Goal: Information Seeking & Learning: Learn about a topic

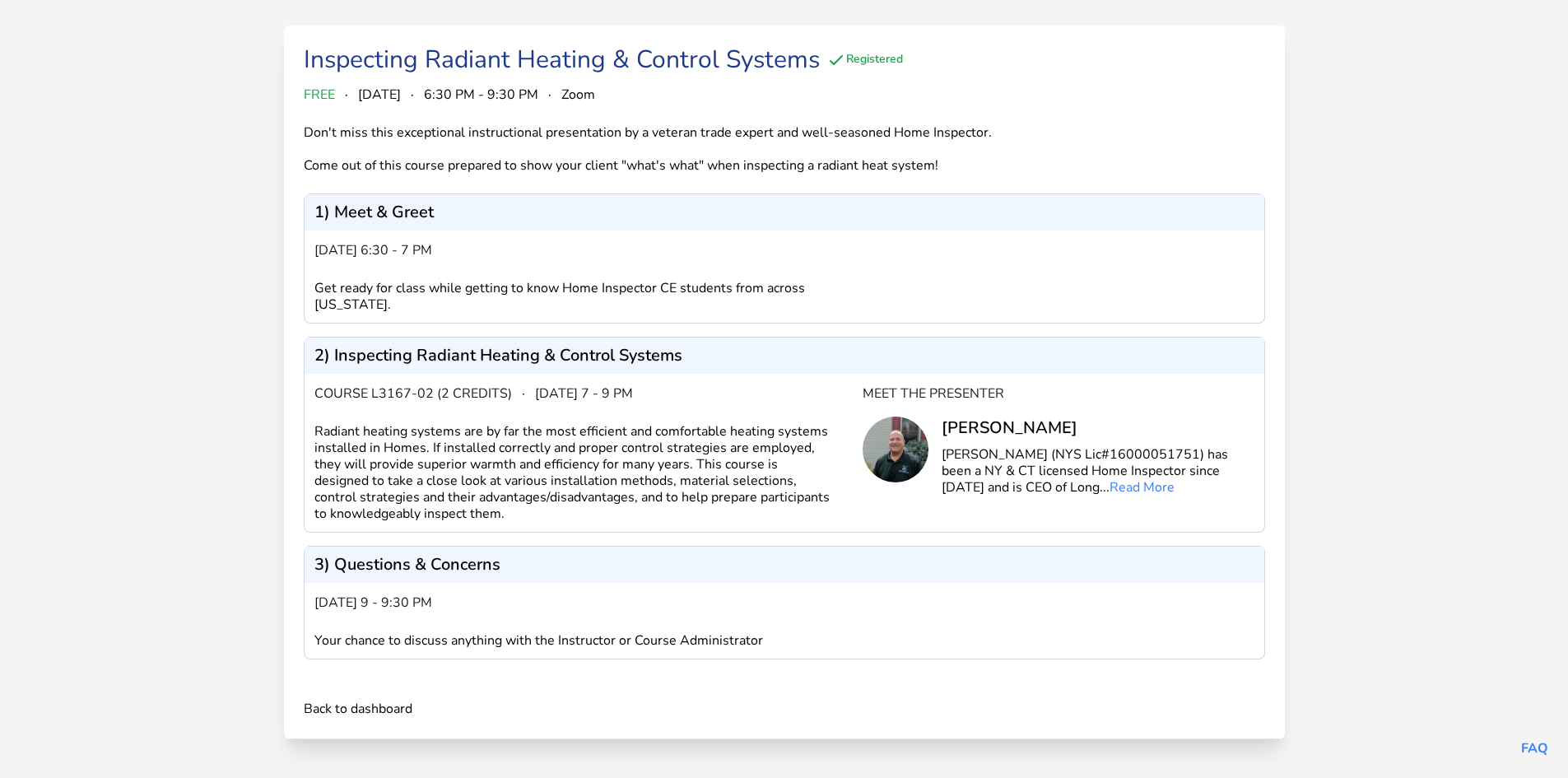
scroll to position [128, 0]
click at [351, 710] on link "Back to dashboard" at bounding box center [357, 708] width 108 height 20
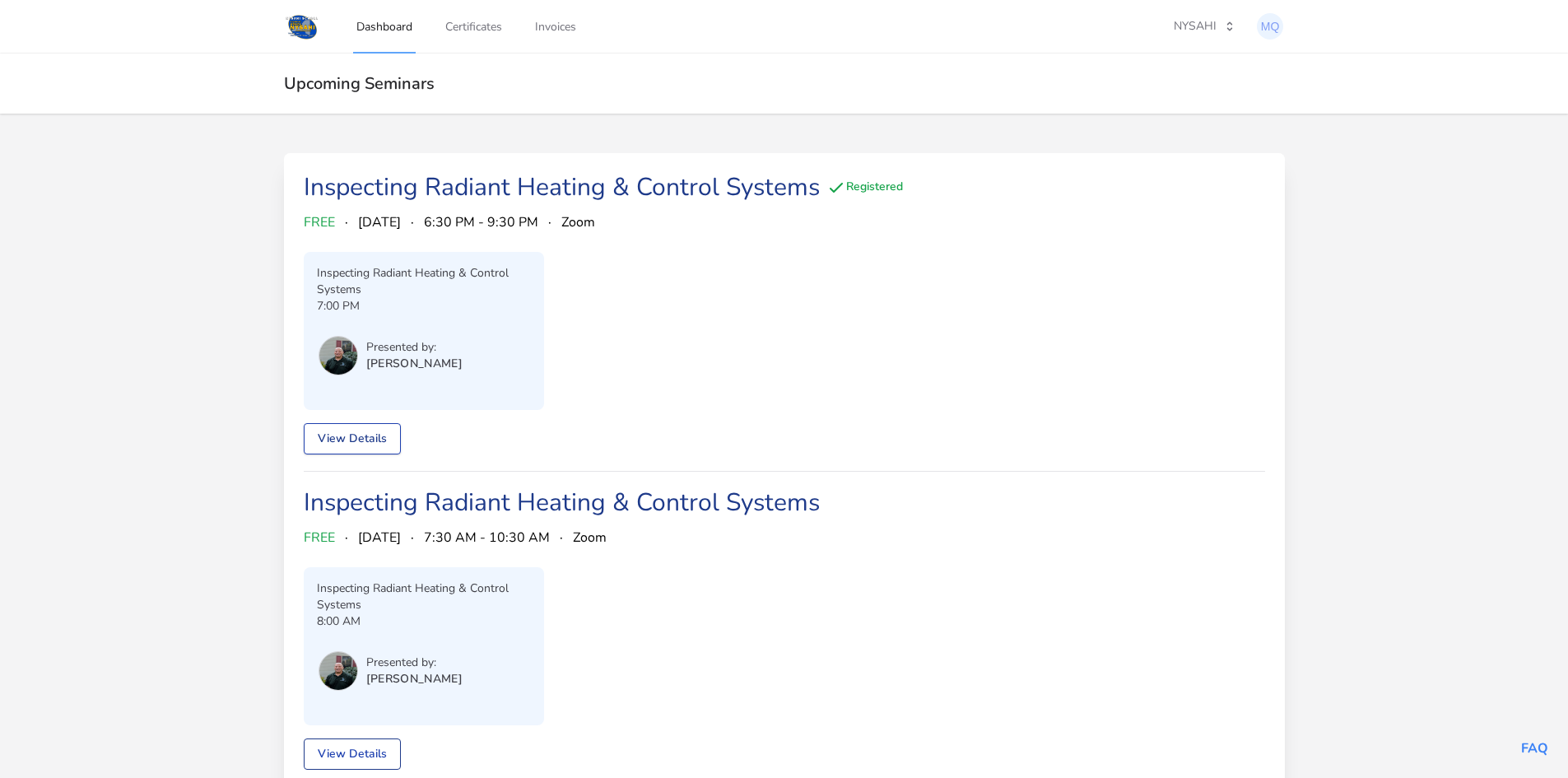
click at [351, 436] on link "View Details" at bounding box center [352, 438] width 97 height 31
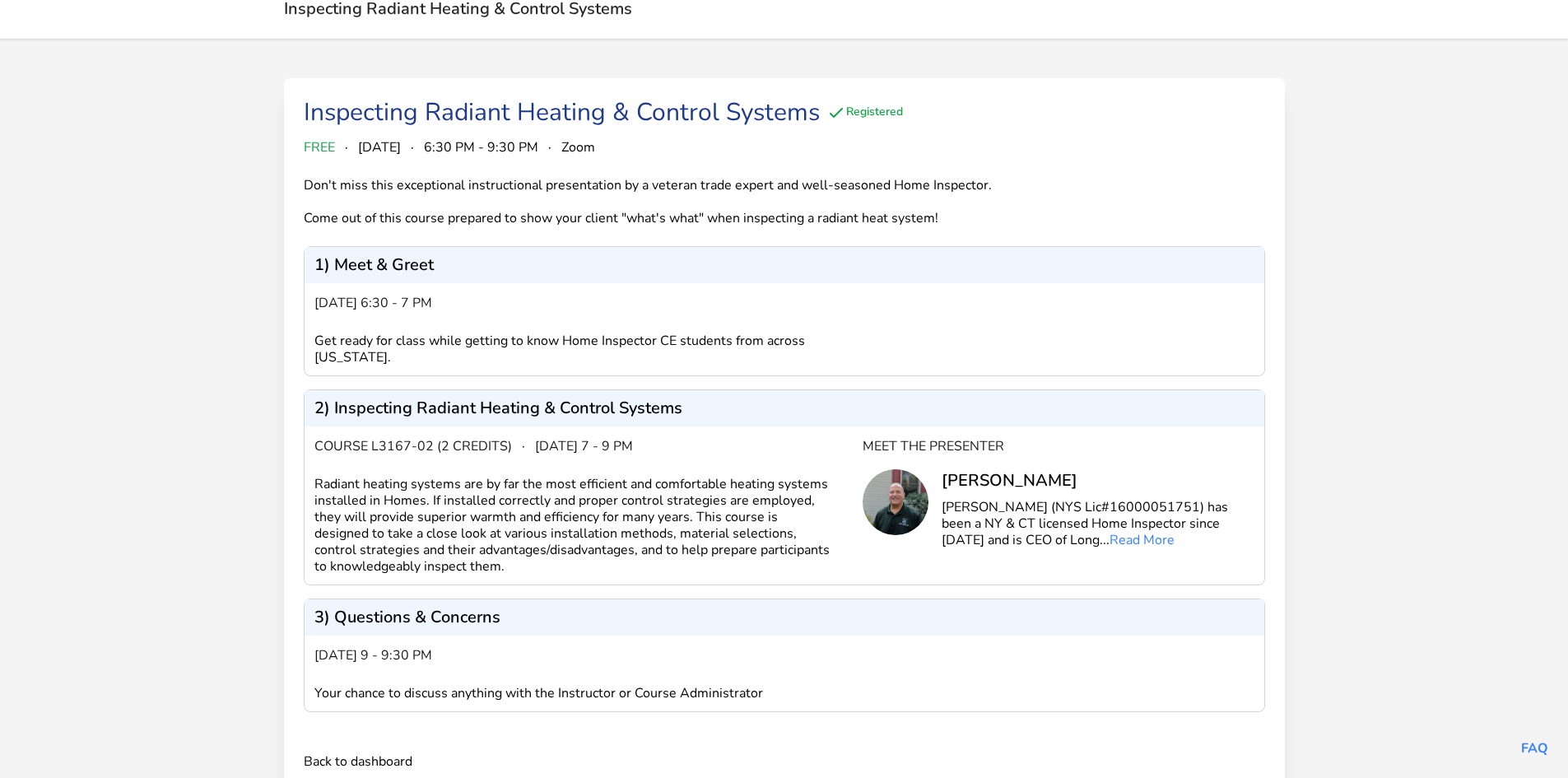
scroll to position [46, 0]
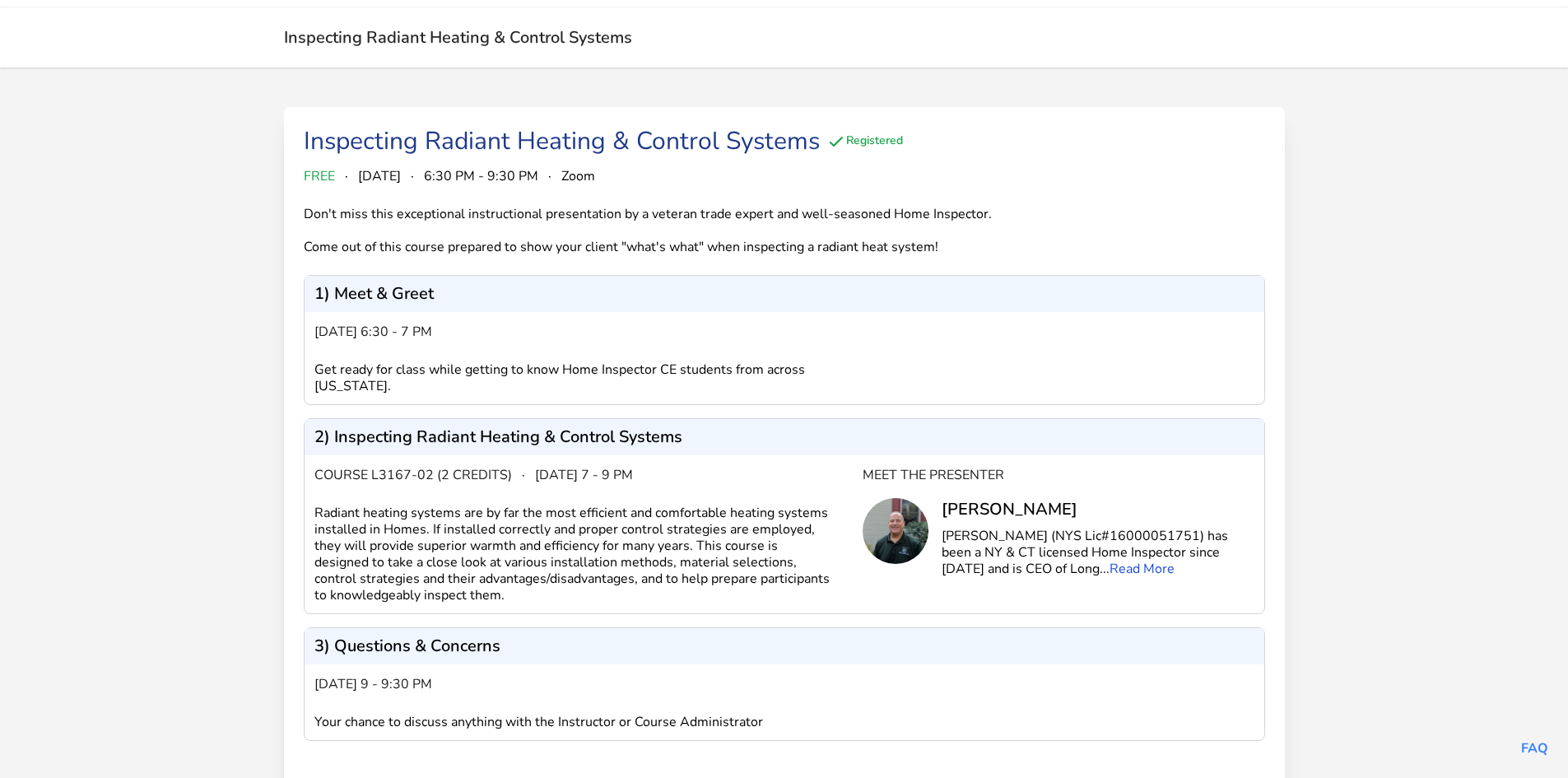
click at [1109, 566] on link "Read More" at bounding box center [1141, 569] width 65 height 18
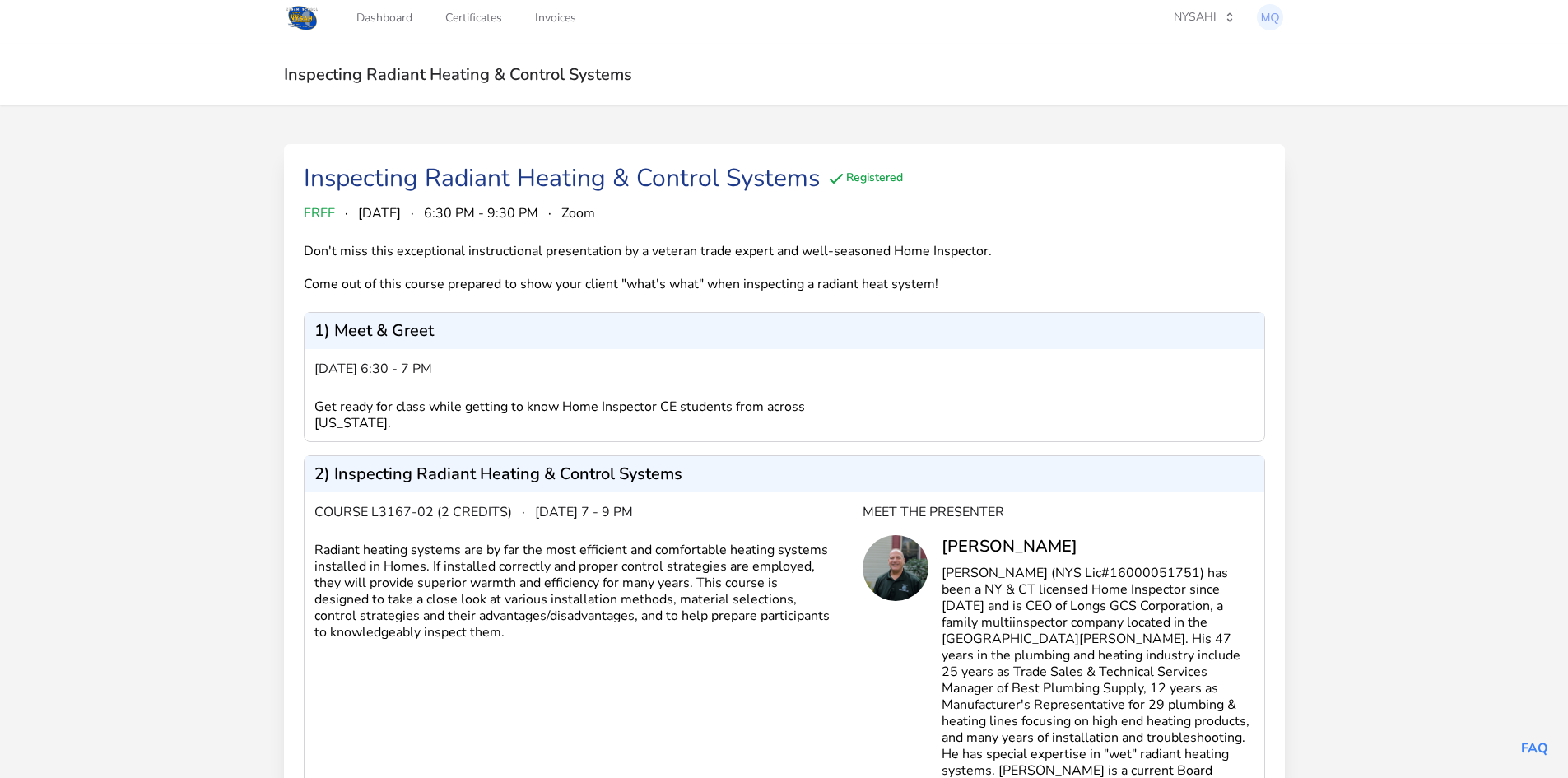
scroll to position [0, 0]
